Goal: Task Accomplishment & Management: Manage account settings

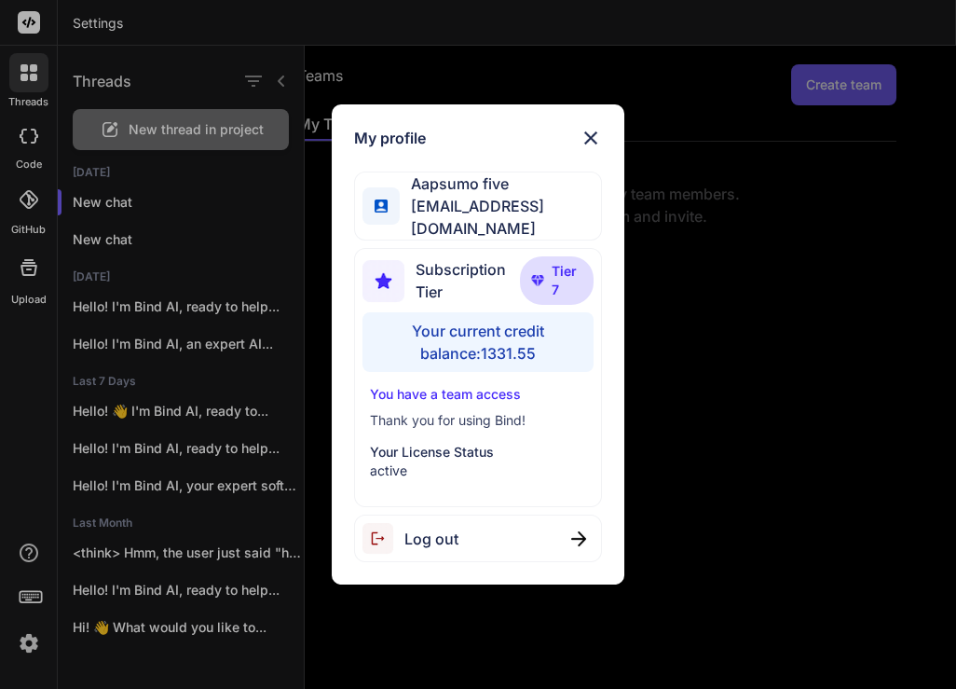
click at [464, 531] on div "Log out" at bounding box center [478, 538] width 248 height 48
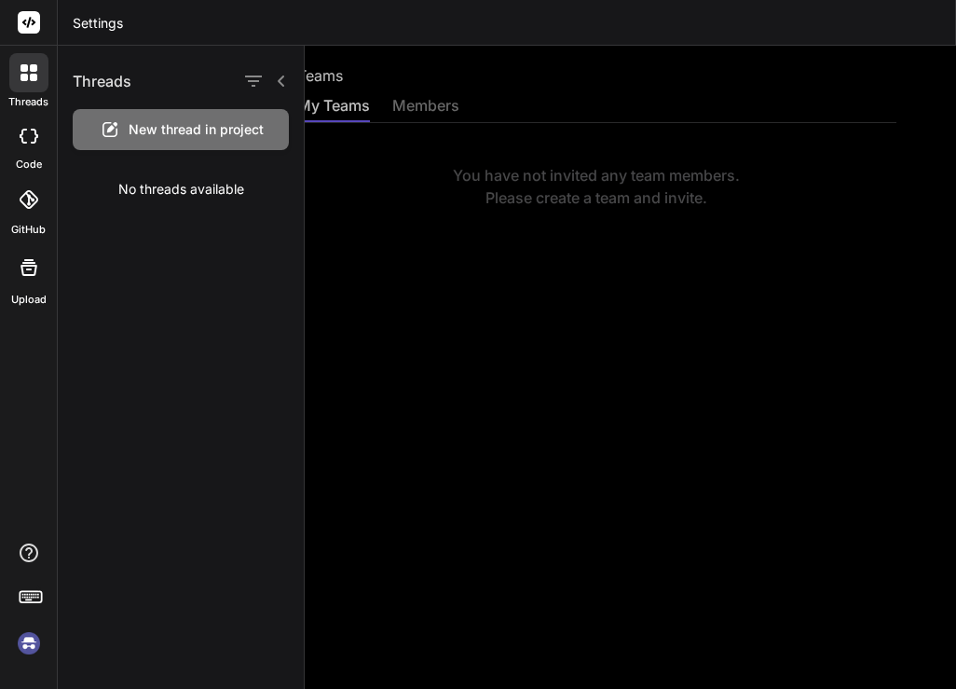
click at [31, 643] on img at bounding box center [29, 643] width 32 height 32
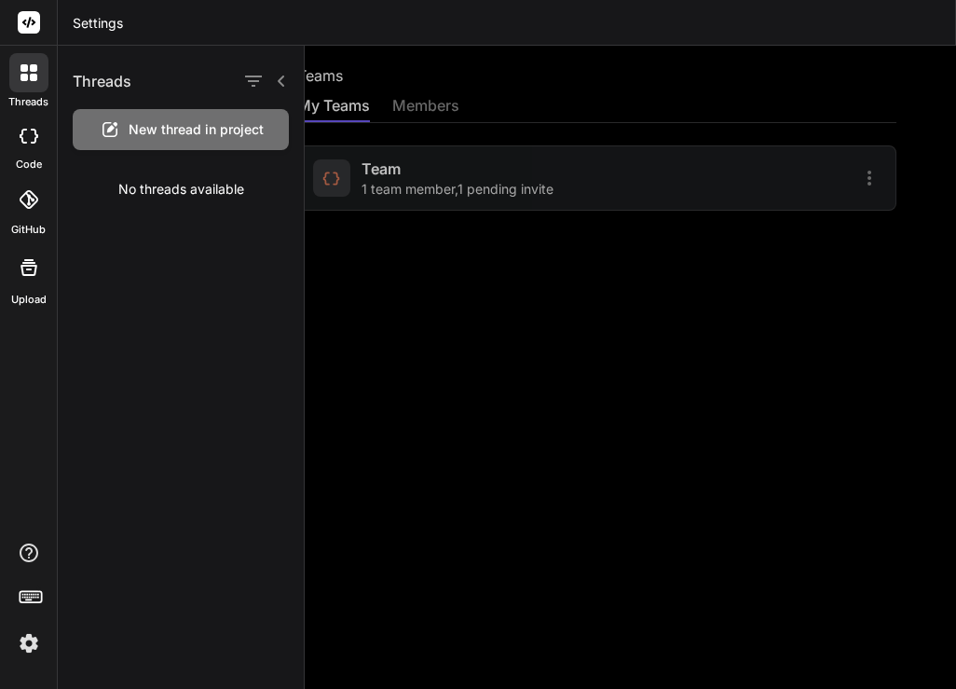
click at [449, 422] on div at bounding box center [630, 367] width 651 height 643
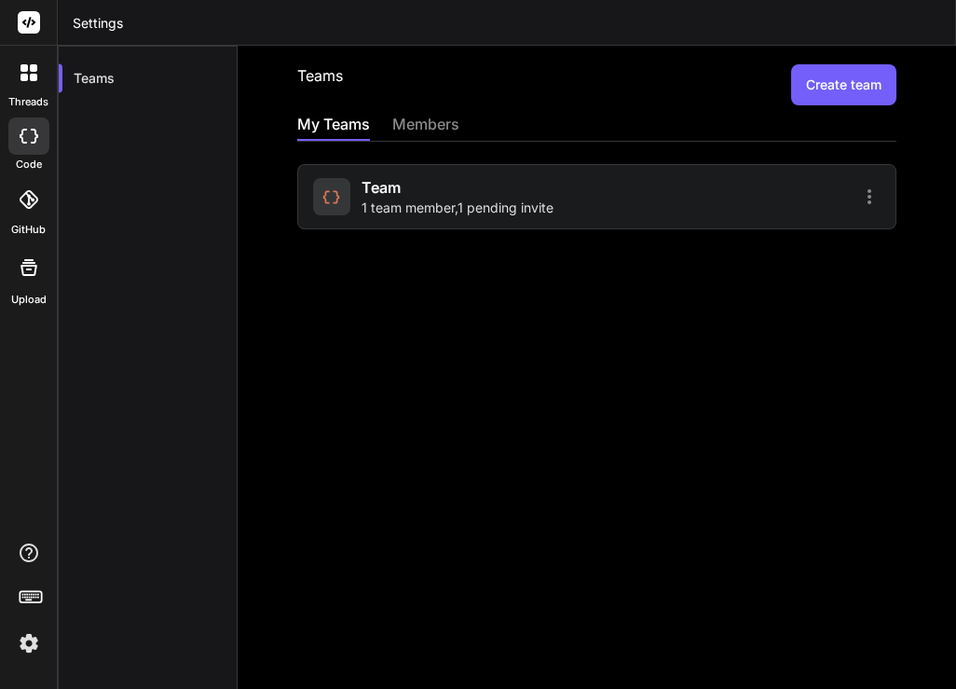
click at [436, 188] on div "Team 1 team member , 1 pending invite" at bounding box center [458, 196] width 192 height 41
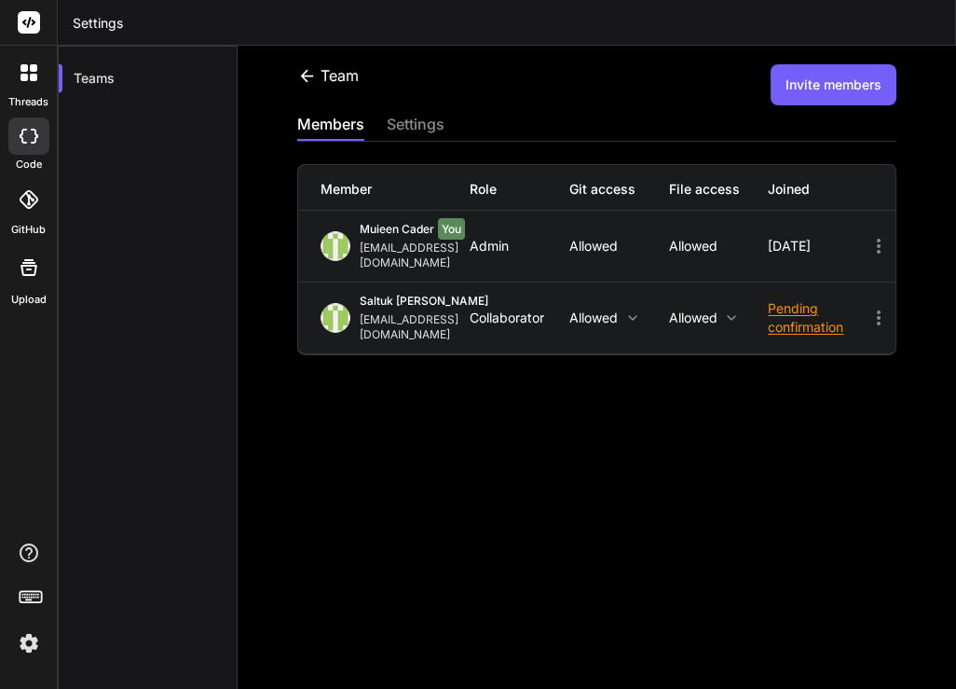
click at [26, 148] on div at bounding box center [28, 135] width 41 height 37
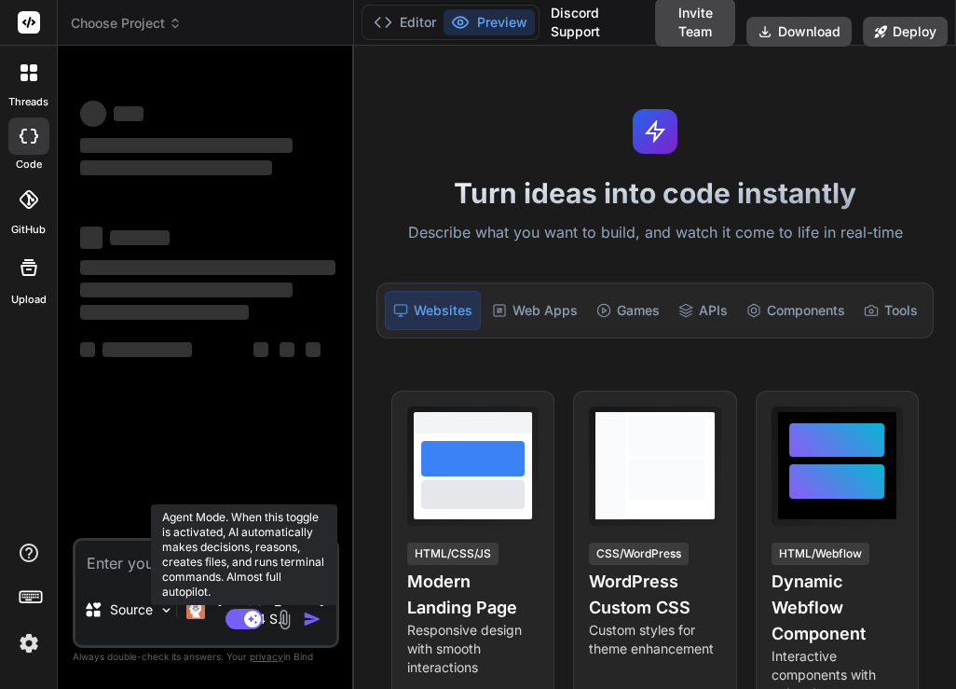
click at [240, 612] on rect at bounding box center [244, 619] width 37 height 21
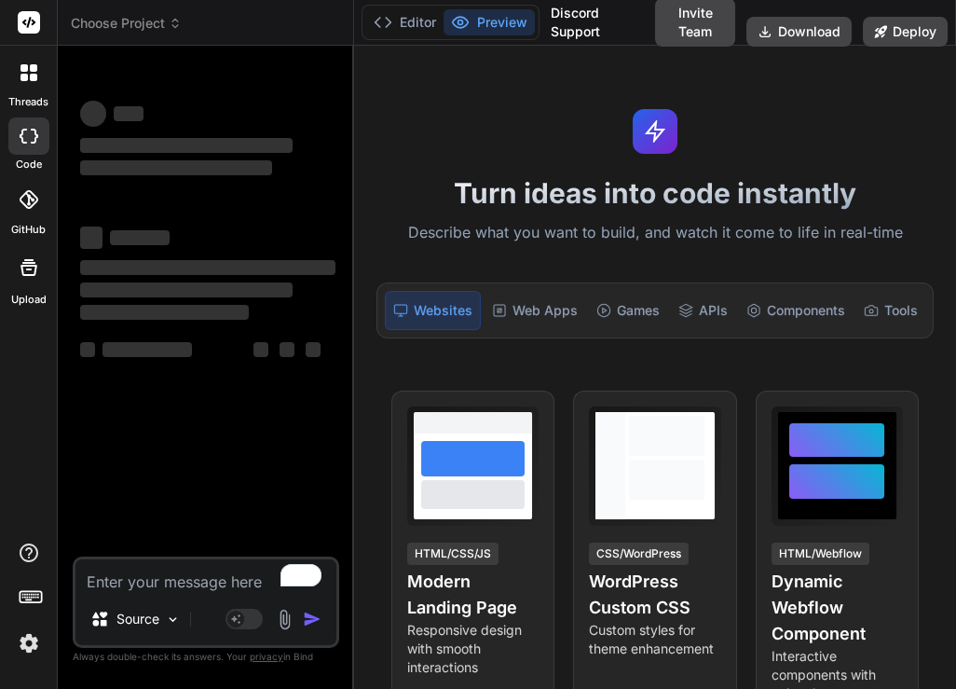
click at [22, 647] on img at bounding box center [29, 643] width 32 height 32
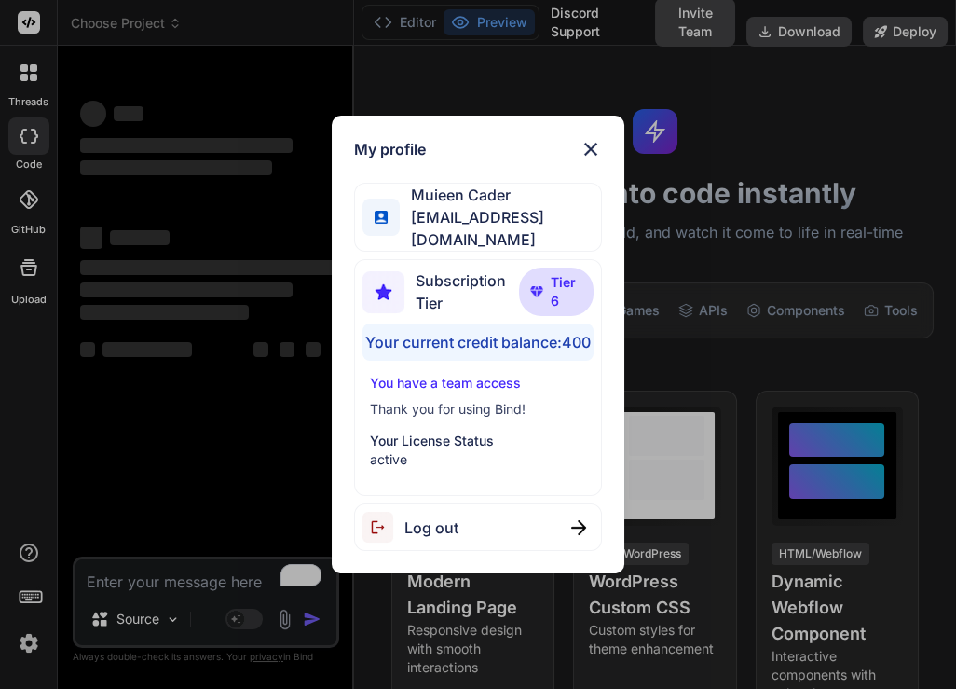
click at [184, 384] on div "My profile [PERSON_NAME] [EMAIL_ADDRESS][DOMAIN_NAME] Subscription Tier Tier 6 …" at bounding box center [478, 344] width 956 height 689
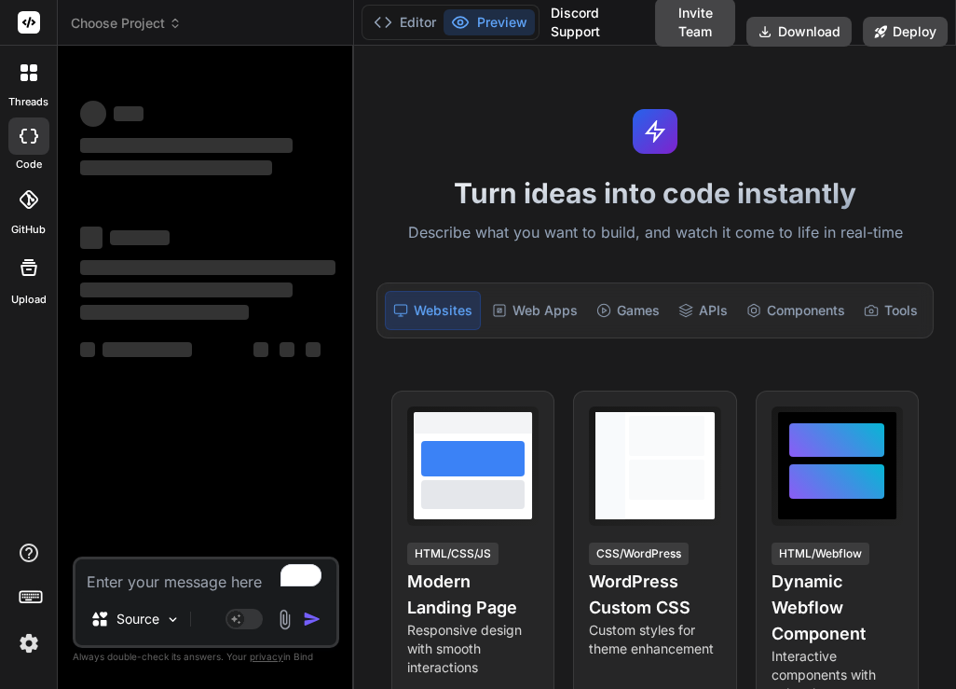
click at [163, 568] on textarea "To enrich screen reader interactions, please activate Accessibility in Grammarl…" at bounding box center [205, 576] width 261 height 34
type textarea "x"
type textarea "h"
type textarea "x"
type textarea "hi"
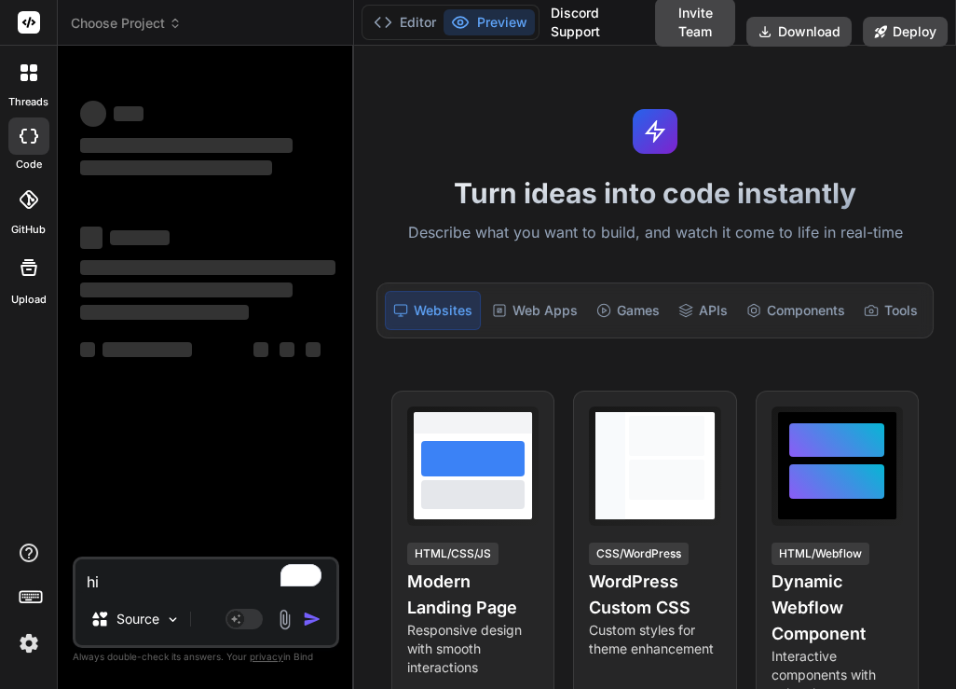
type textarea "x"
type textarea "hi"
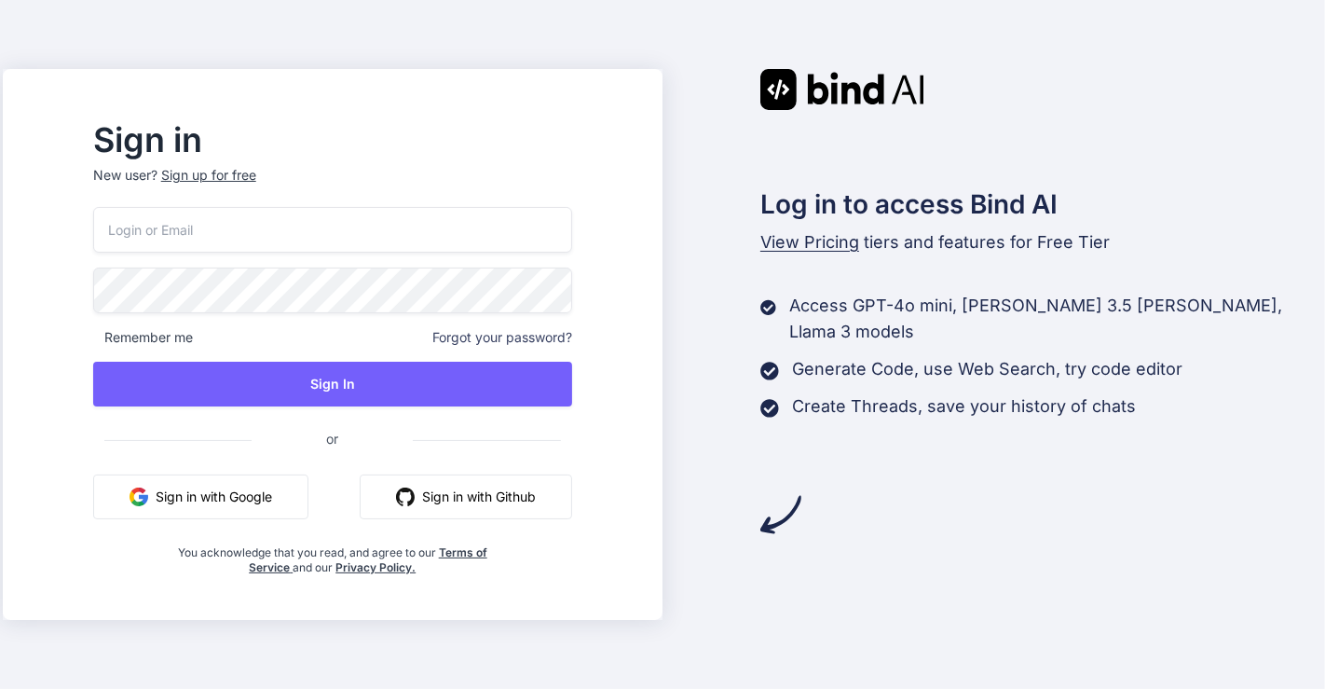
type input "[EMAIL_ADDRESS][DOMAIN_NAME]"
click at [326, 237] on input "[EMAIL_ADDRESS][DOMAIN_NAME]" at bounding box center [332, 230] width 479 height 46
drag, startPoint x: 326, startPoint y: 237, endPoint x: 79, endPoint y: 226, distance: 247.2
click at [79, 226] on div "Sign in New user? Sign up for free appsumo_5@yopmail.com Remember me Forgot you…" at bounding box center [662, 344] width 1325 height 689
paste input "compL3x!"
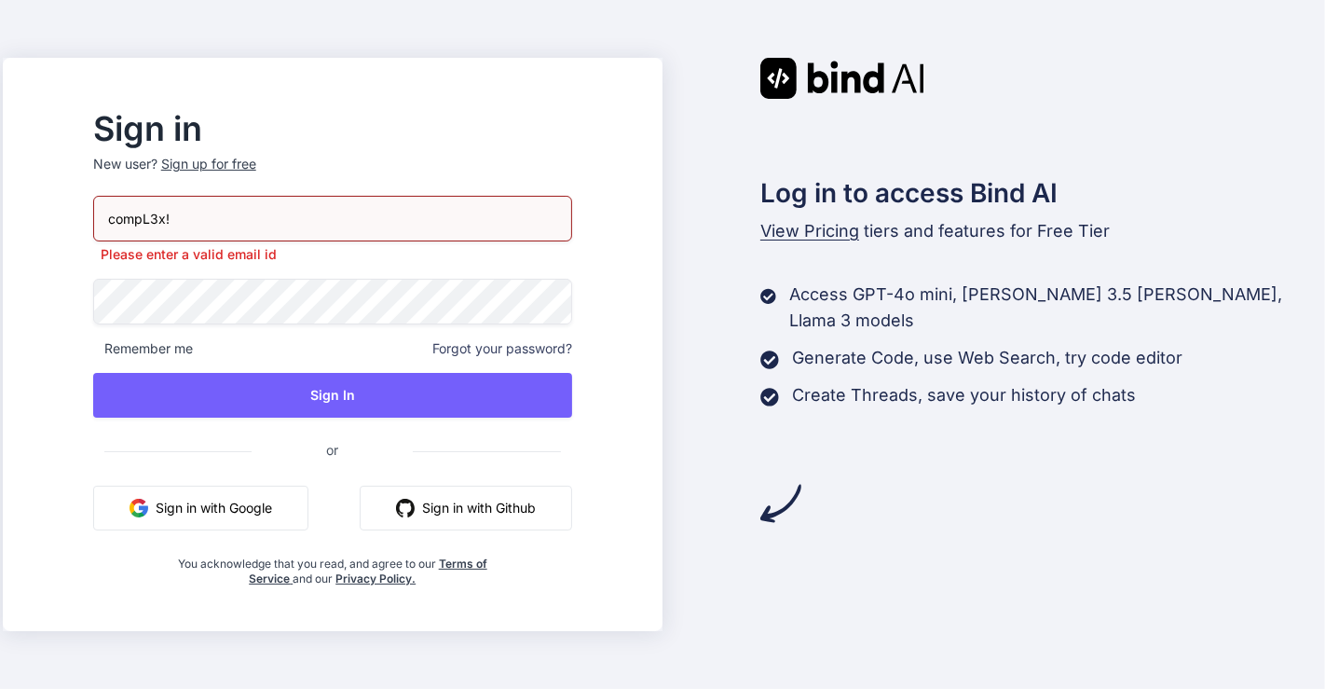
click at [24, 289] on div "Sign in New user? Sign up for free compL3x! Please enter a valid email id Remem…" at bounding box center [662, 344] width 1325 height 689
click at [222, 210] on input "compL3x!" at bounding box center [332, 219] width 479 height 46
type input "c"
paste input "[EMAIL_ADDRESS][DOMAIN_NAME]"
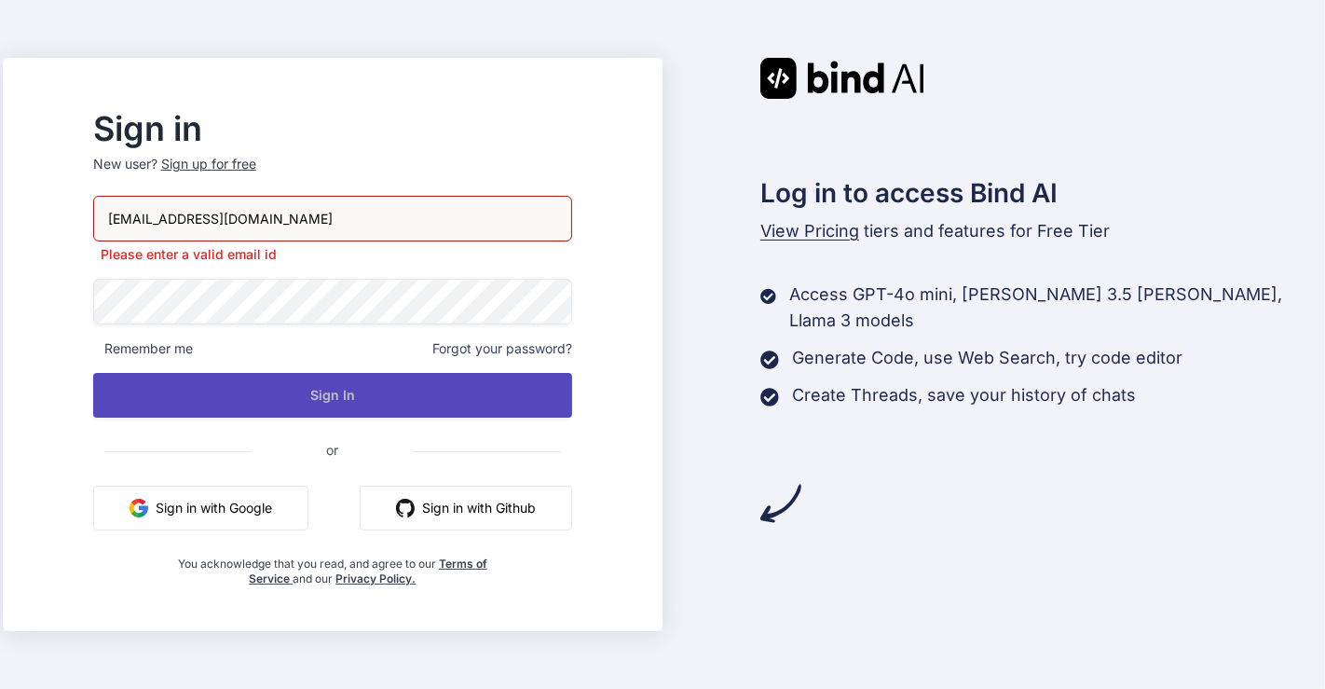
type input "[EMAIL_ADDRESS][DOMAIN_NAME]"
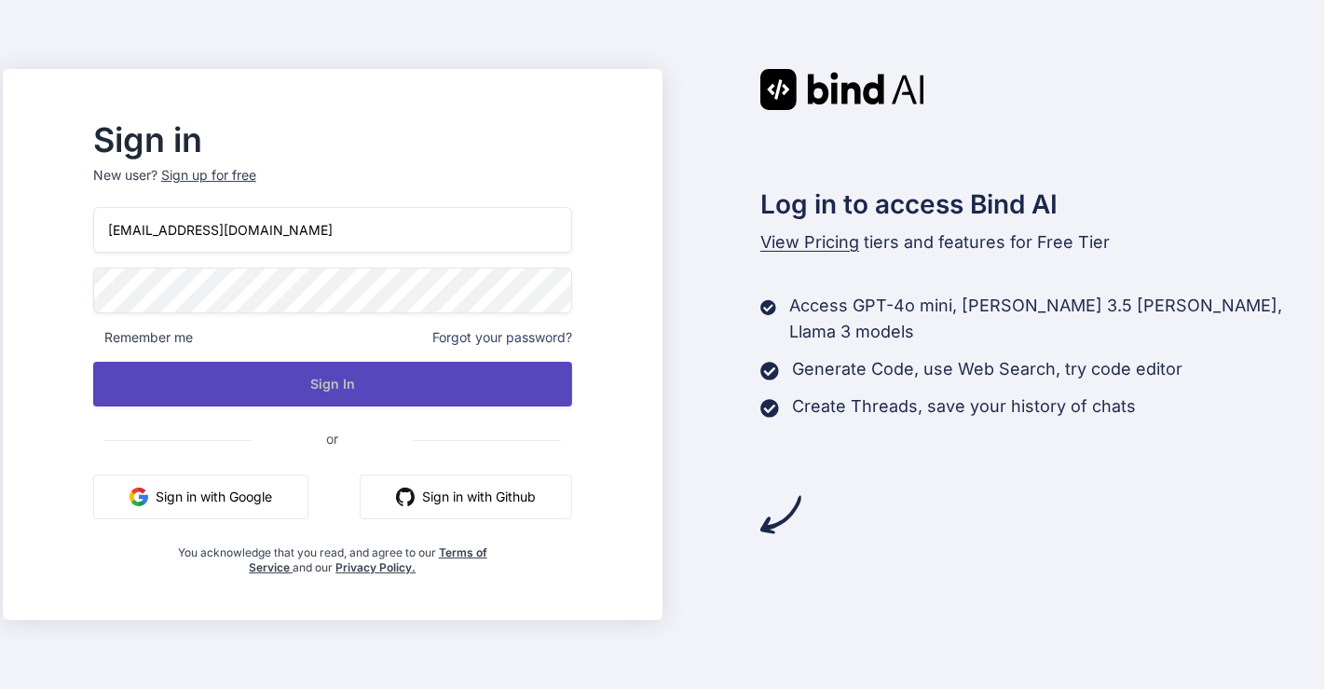
click at [337, 401] on button "Sign In" at bounding box center [332, 384] width 479 height 45
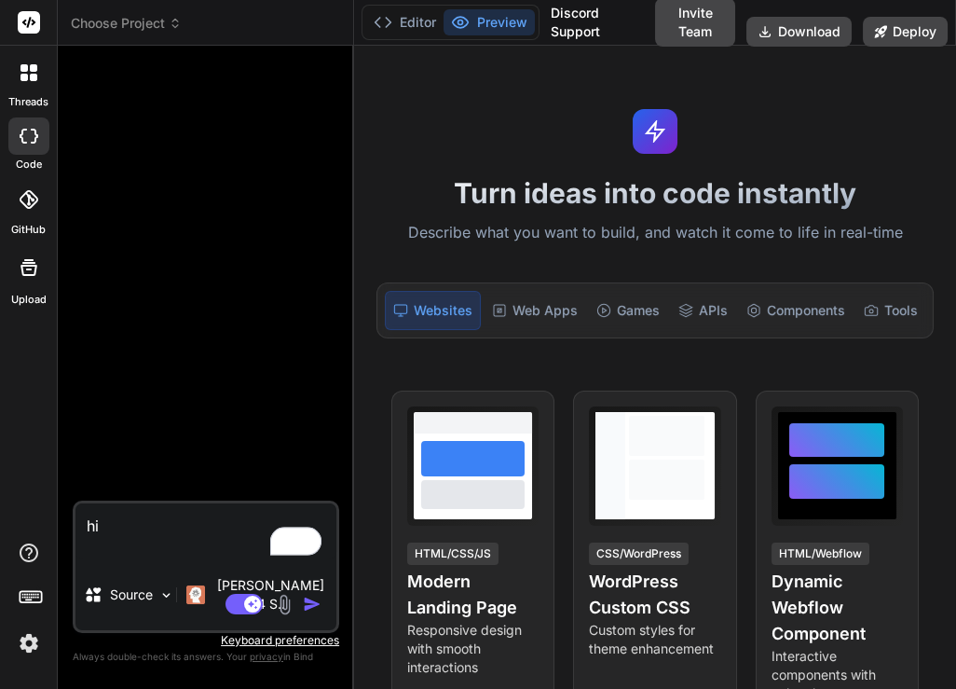
type textarea "x"
type textarea "hi"
type textarea "x"
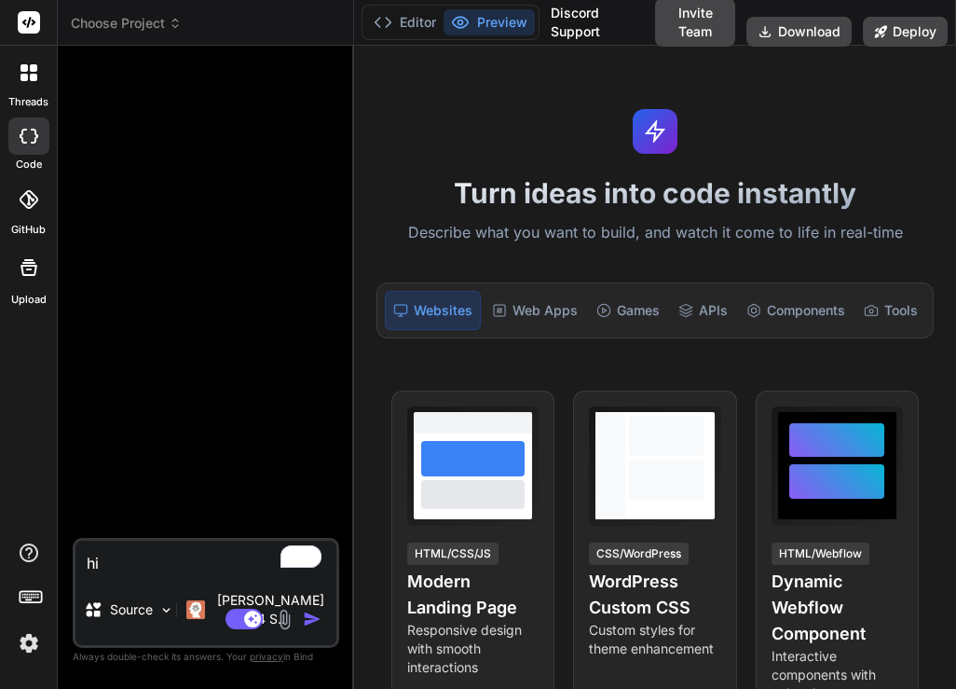
type textarea "hi"
click at [311, 619] on img "button" at bounding box center [312, 618] width 19 height 19
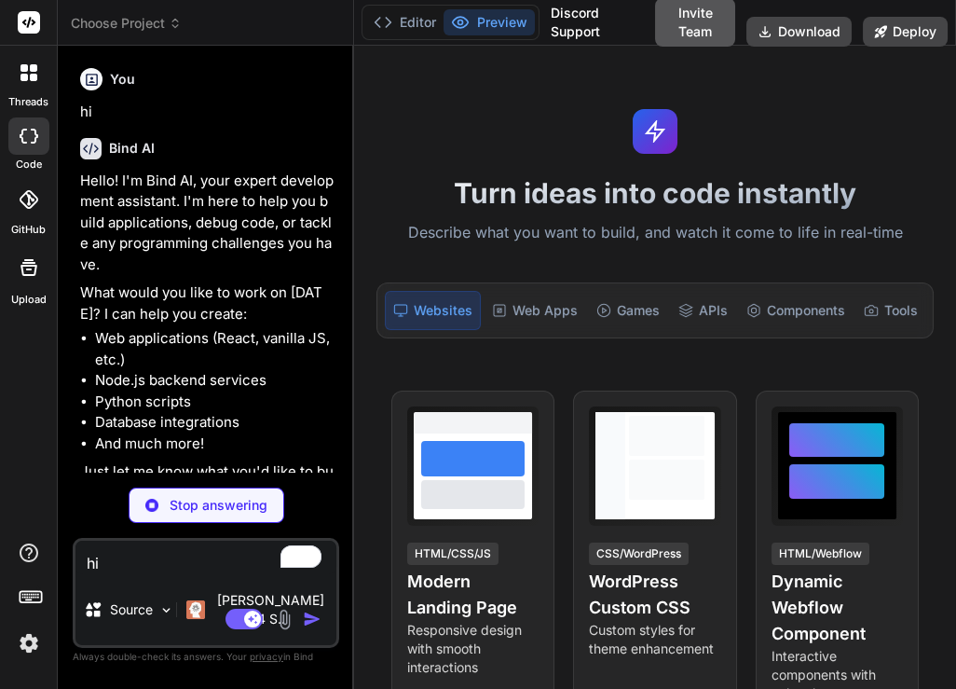
type textarea "x"
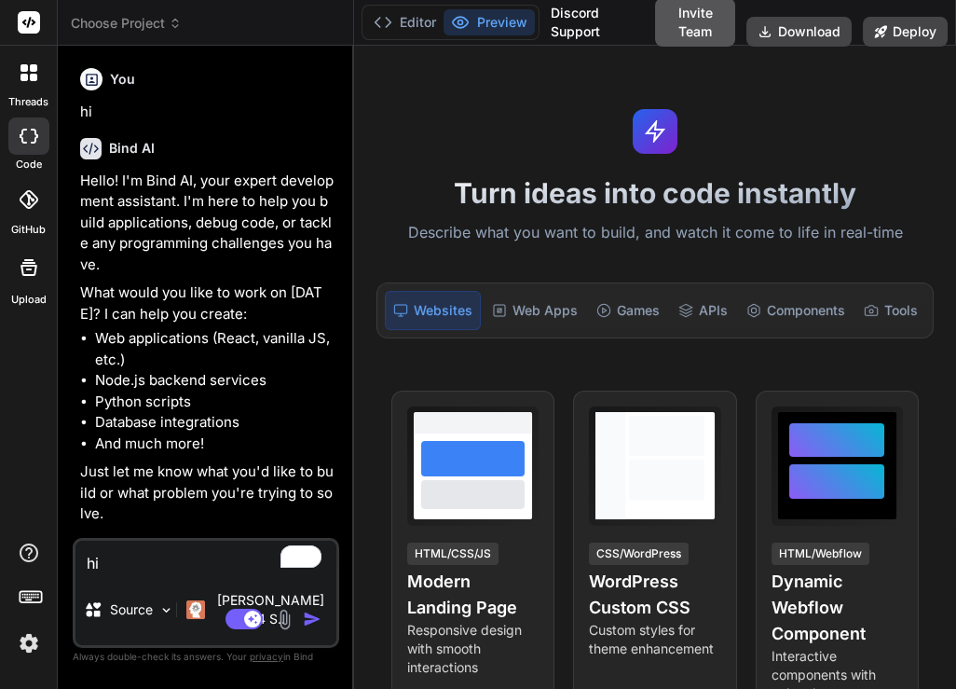
click at [682, 24] on button "Invite Team" at bounding box center [695, 22] width 80 height 48
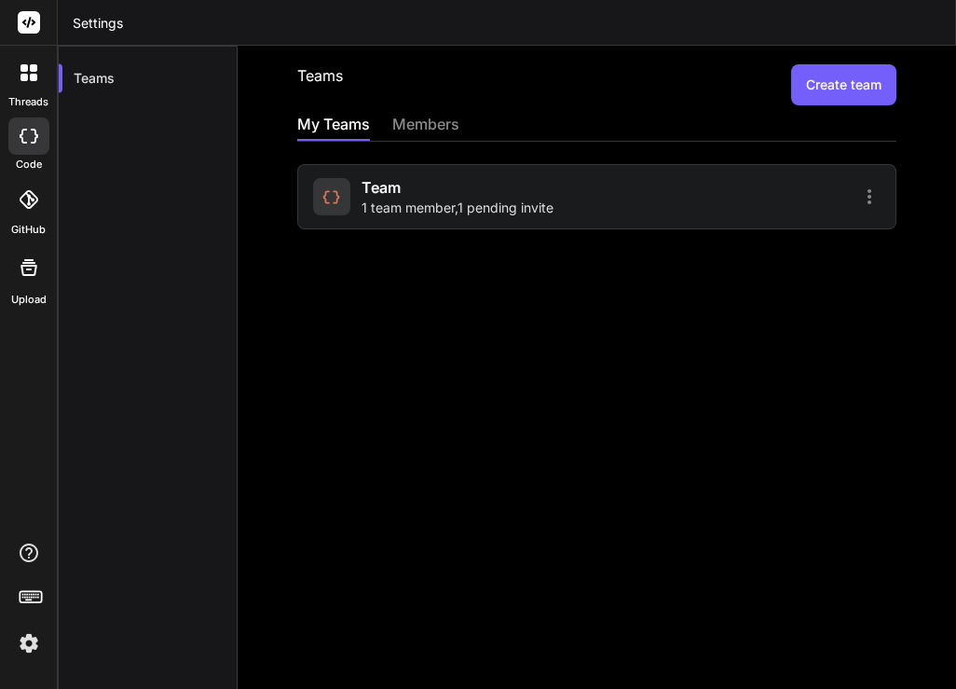
click at [400, 206] on span "1 team member , 1 pending invite" at bounding box center [458, 207] width 192 height 19
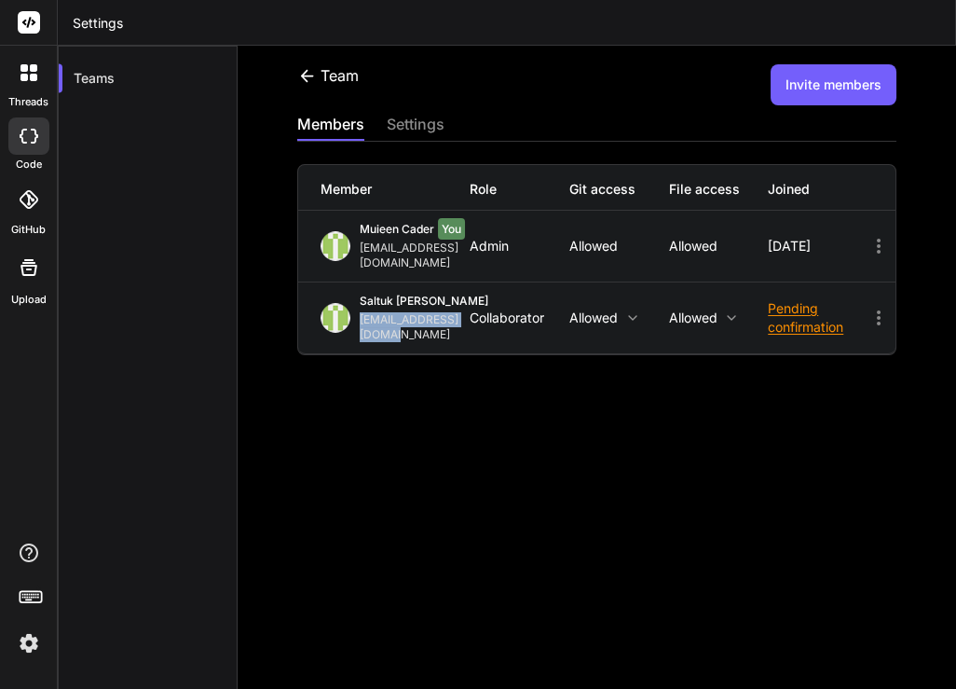
drag, startPoint x: 354, startPoint y: 306, endPoint x: 486, endPoint y: 310, distance: 131.5
click at [470, 310] on div "saltuk kıraç saltukkirac@gmail.com" at bounding box center [395, 318] width 149 height 48
copy div "[EMAIL_ADDRESS][DOMAIN_NAME]"
click at [538, 392] on div "Team Invite members members settings Member Role Git access File access Joined …" at bounding box center [597, 367] width 719 height 643
drag, startPoint x: 354, startPoint y: 307, endPoint x: 491, endPoint y: 309, distance: 137.0
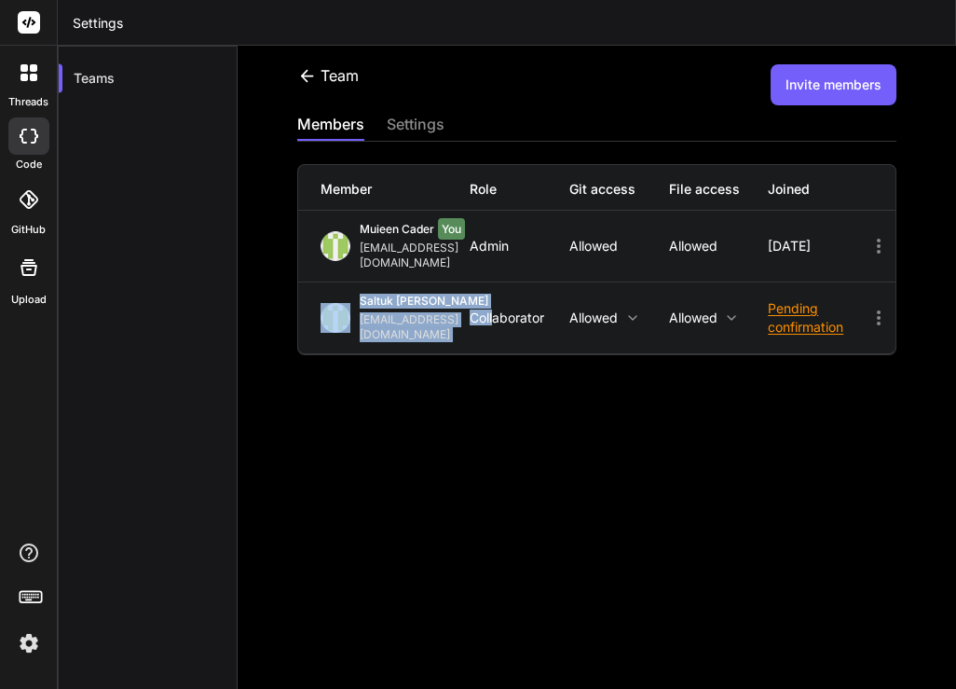
click at [491, 309] on div "saltuk kıraç saltukkirac@gmail.com Collaborator Allowed Allowed Pending confirm…" at bounding box center [596, 317] width 597 height 71
drag, startPoint x: 482, startPoint y: 308, endPoint x: 364, endPoint y: 308, distance: 117.4
click at [364, 312] on div "[EMAIL_ADDRESS][DOMAIN_NAME]" at bounding box center [424, 327] width 129 height 30
